Goal: Find contact information: Find contact information

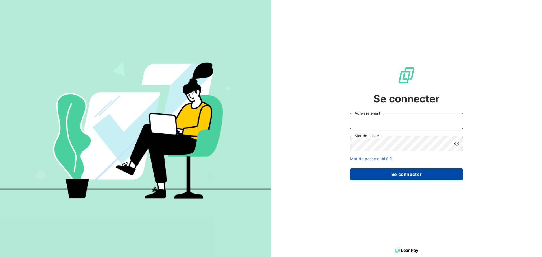
type input "[EMAIL_ADDRESS][DOMAIN_NAME]"
click at [413, 176] on button "Se connecter" at bounding box center [406, 175] width 113 height 12
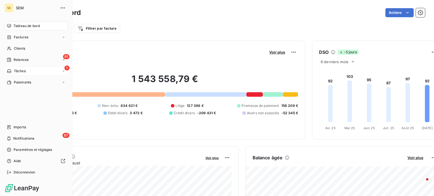
click at [18, 69] on span "Tâches" at bounding box center [20, 71] width 12 height 5
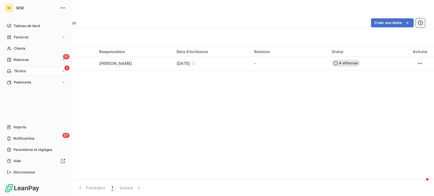
click at [16, 70] on span "Tâches" at bounding box center [20, 71] width 12 height 5
click at [12, 137] on div "87 Notifications" at bounding box center [36, 138] width 63 height 9
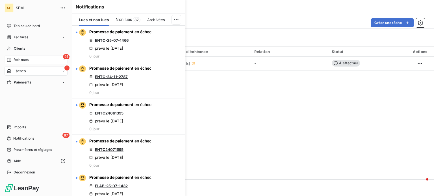
click at [16, 61] on span "Relances" at bounding box center [21, 59] width 15 height 5
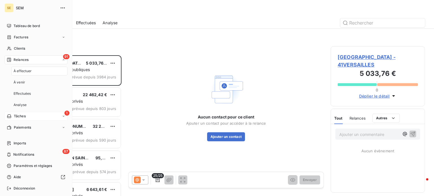
scroll to position [137, 90]
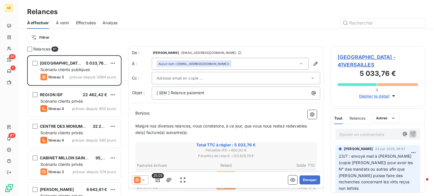
click at [91, 21] on span "Effectuées" at bounding box center [86, 23] width 20 height 6
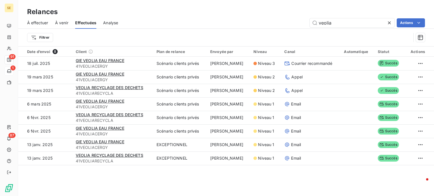
click at [67, 50] on html "SE 91 1 87 Relances À effectuer À venir Effectuées Analyse veolia Actions Filtr…" at bounding box center [217, 98] width 434 height 196
click at [62, 20] on span "À venir" at bounding box center [61, 23] width 13 height 6
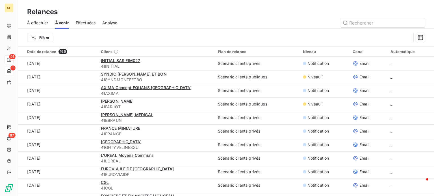
click at [29, 24] on span "À effectuer" at bounding box center [37, 23] width 21 height 6
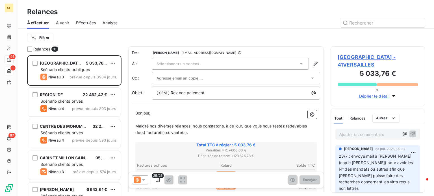
scroll to position [137, 90]
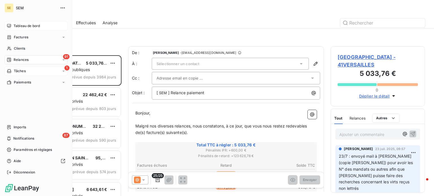
click at [20, 25] on span "Tableau de bord" at bounding box center [27, 25] width 26 height 5
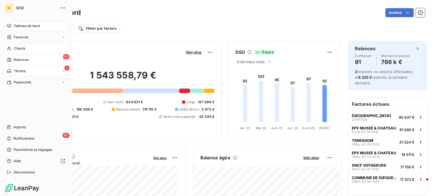
click at [15, 47] on span "Clients" at bounding box center [19, 48] width 11 height 5
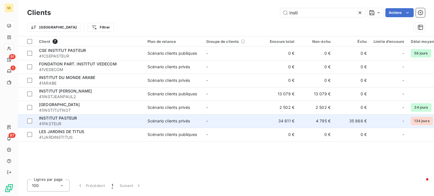
type input "insti"
click at [219, 116] on td "-" at bounding box center [232, 121] width 59 height 14
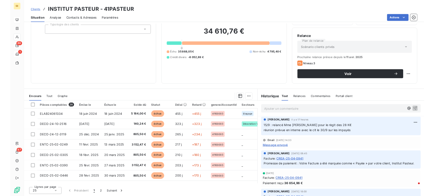
scroll to position [38, 0]
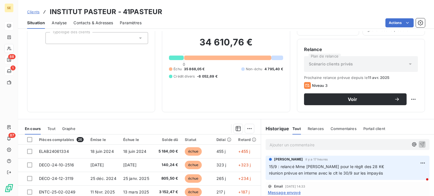
click at [30, 11] on span "Clients" at bounding box center [33, 12] width 12 height 5
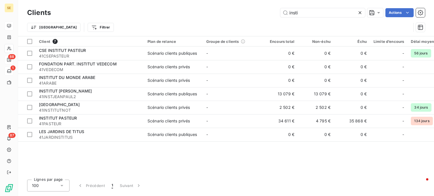
drag, startPoint x: 306, startPoint y: 12, endPoint x: 258, endPoint y: 14, distance: 48.6
click at [257, 12] on div "insti Actions" at bounding box center [241, 12] width 367 height 9
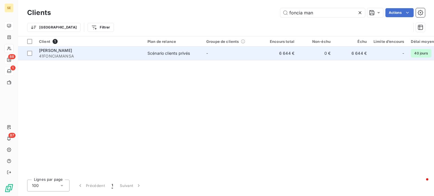
type input "foncia man"
click at [103, 54] on span "41FONCIAMANSA" at bounding box center [90, 56] width 102 height 6
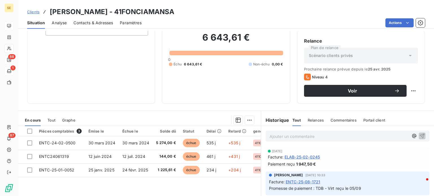
scroll to position [102, 0]
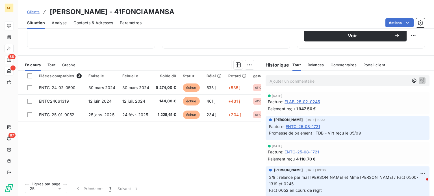
click at [96, 22] on span "Contacts & Adresses" at bounding box center [93, 23] width 40 height 6
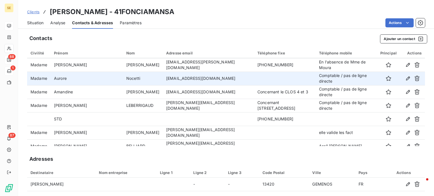
scroll to position [75, 0]
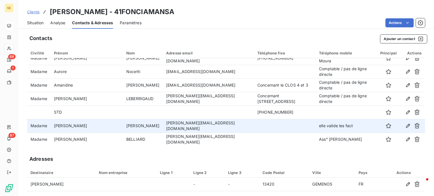
click at [163, 125] on td "[PERSON_NAME][EMAIL_ADDRESS][DOMAIN_NAME]" at bounding box center [208, 126] width 91 height 14
drag, startPoint x: 159, startPoint y: 127, endPoint x: 215, endPoint y: 128, distance: 55.4
click at [215, 128] on td "[PERSON_NAME][EMAIL_ADDRESS][DOMAIN_NAME]" at bounding box center [208, 126] width 91 height 14
copy td "[PERSON_NAME][EMAIL_ADDRESS][DOMAIN_NAME]"
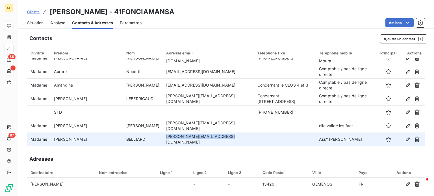
drag, startPoint x: 160, startPoint y: 138, endPoint x: 215, endPoint y: 141, distance: 55.7
click at [215, 141] on td "[PERSON_NAME][EMAIL_ADDRESS][DOMAIN_NAME]" at bounding box center [208, 140] width 91 height 14
copy td "[PERSON_NAME][EMAIL_ADDRESS][DOMAIN_NAME]"
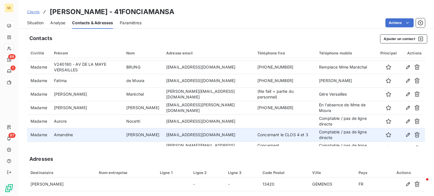
scroll to position [18, 0]
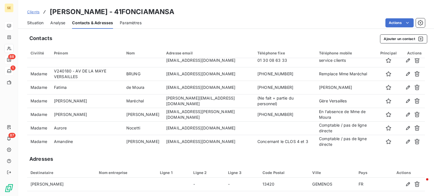
click at [40, 24] on span "Situation" at bounding box center [35, 23] width 16 height 6
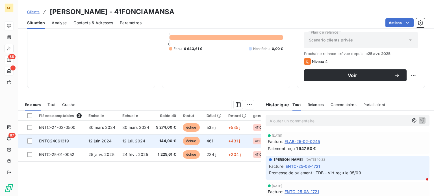
scroll to position [102, 0]
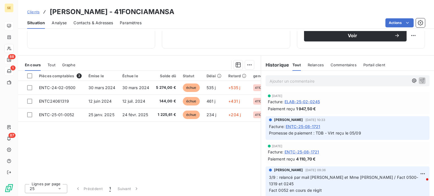
click at [50, 63] on span "Tout" at bounding box center [51, 65] width 8 height 5
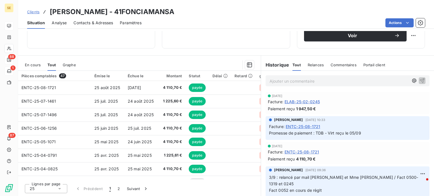
click at [34, 63] on span "En cours" at bounding box center [33, 65] width 16 height 5
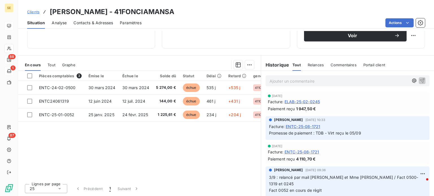
click at [275, 79] on p "Ajouter un commentaire ﻿" at bounding box center [338, 81] width 139 height 7
